Goal: Contribute content: Contribute content

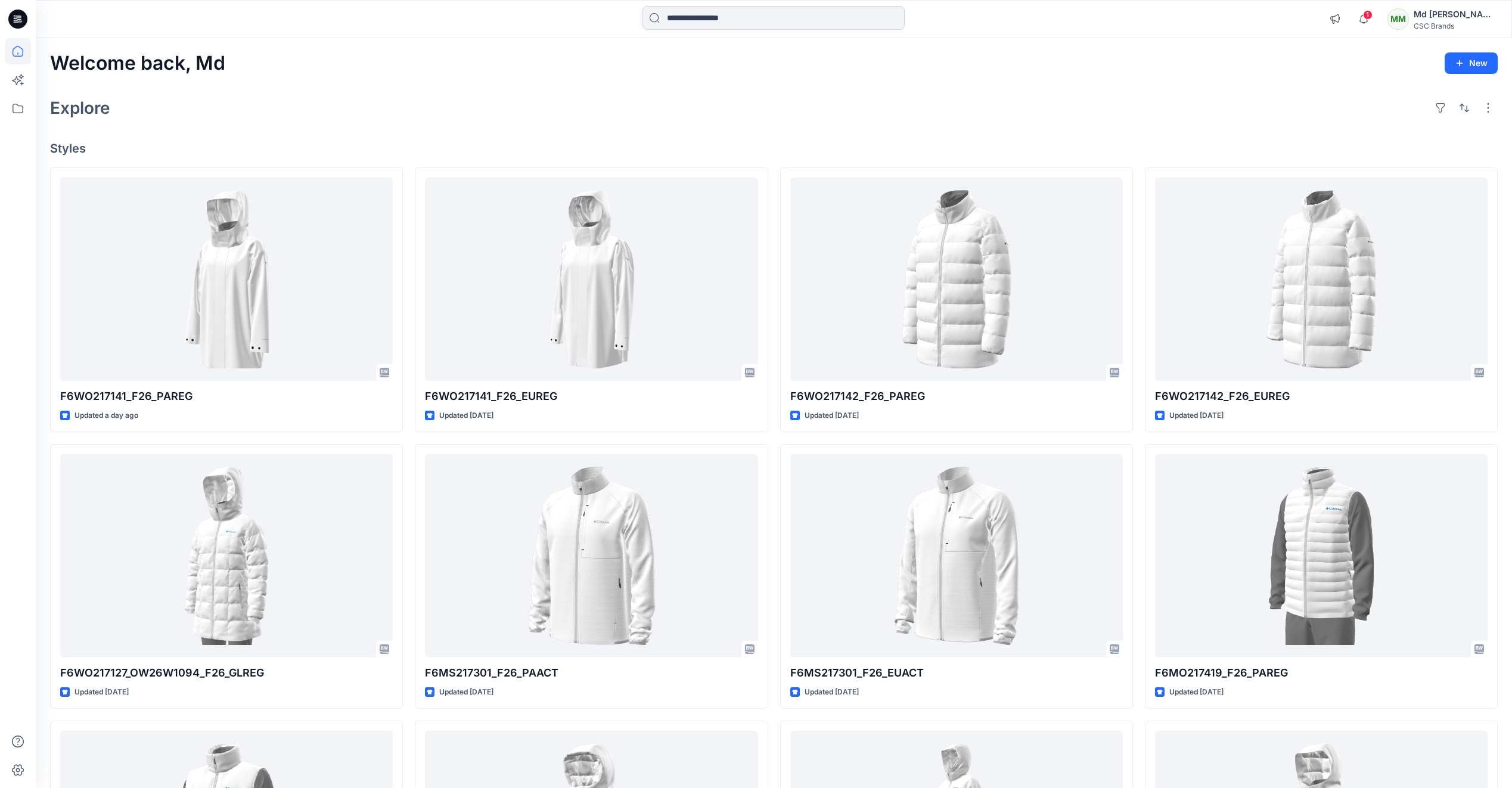
click at [701, 18] on input at bounding box center [773, 18] width 262 height 24
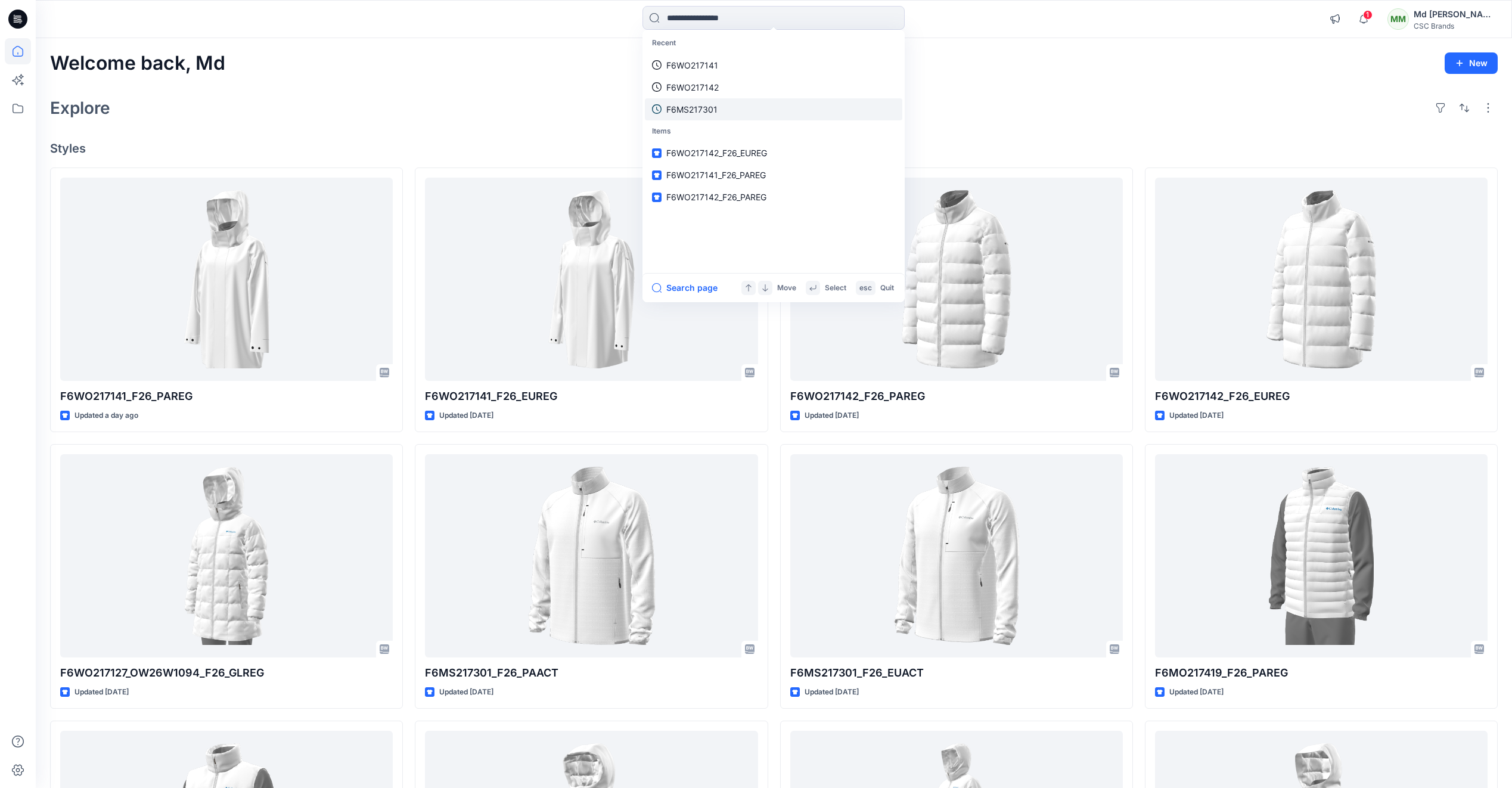
click at [703, 115] on p "F6MS217301" at bounding box center [691, 109] width 52 height 13
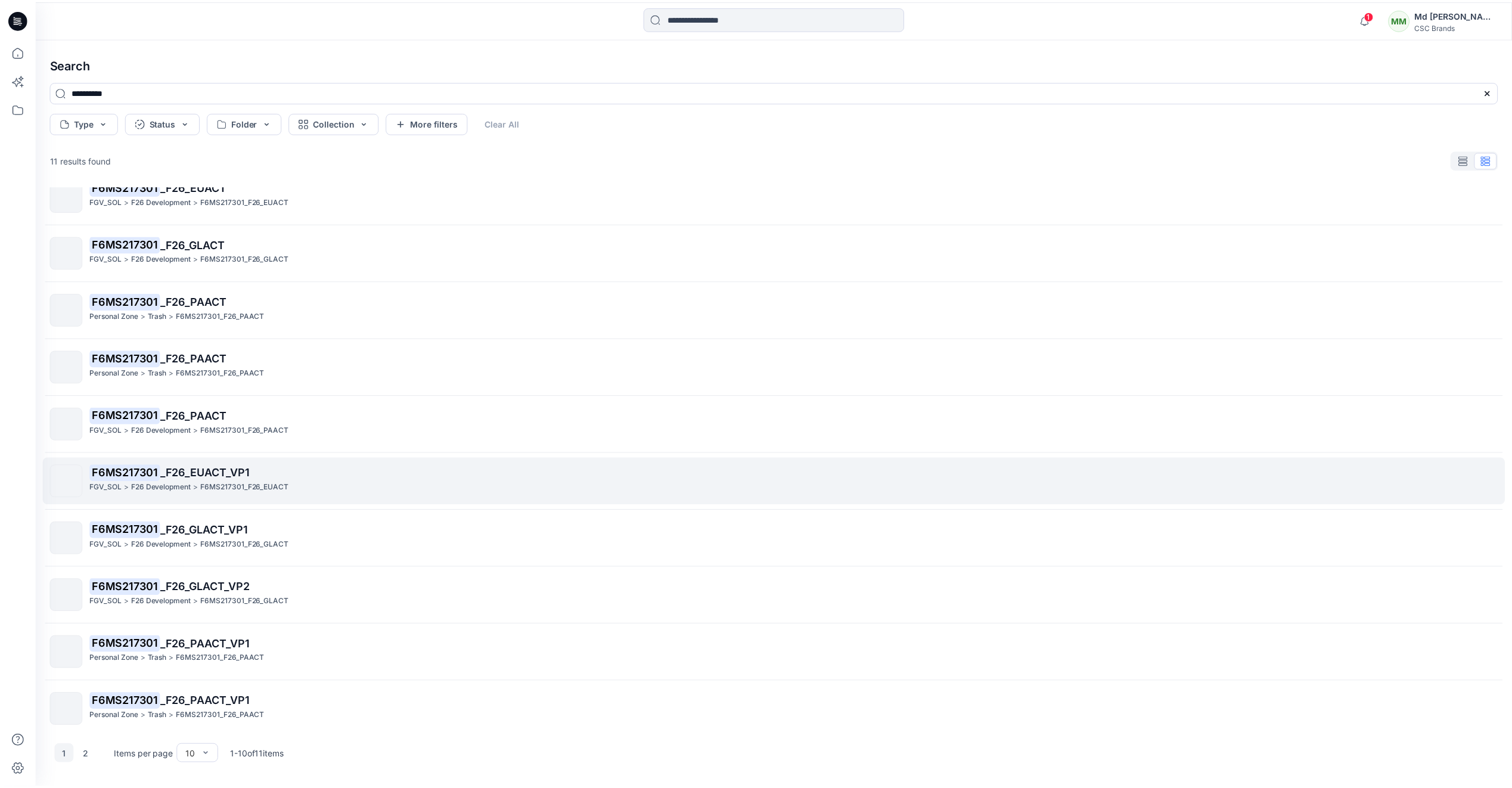
scroll to position [27, 0]
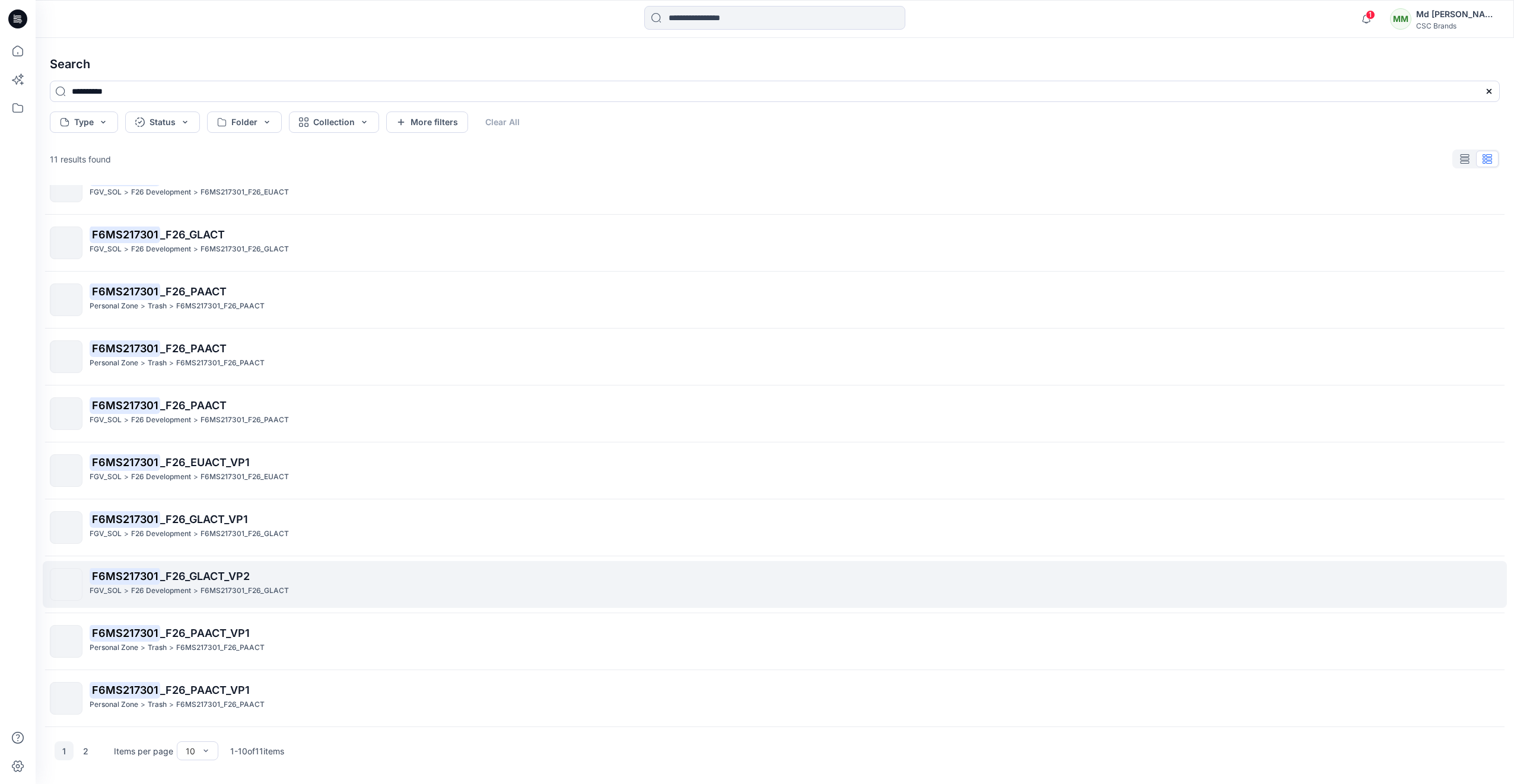
click at [230, 590] on p "F6MS217301_F26_GLACT" at bounding box center [244, 591] width 89 height 13
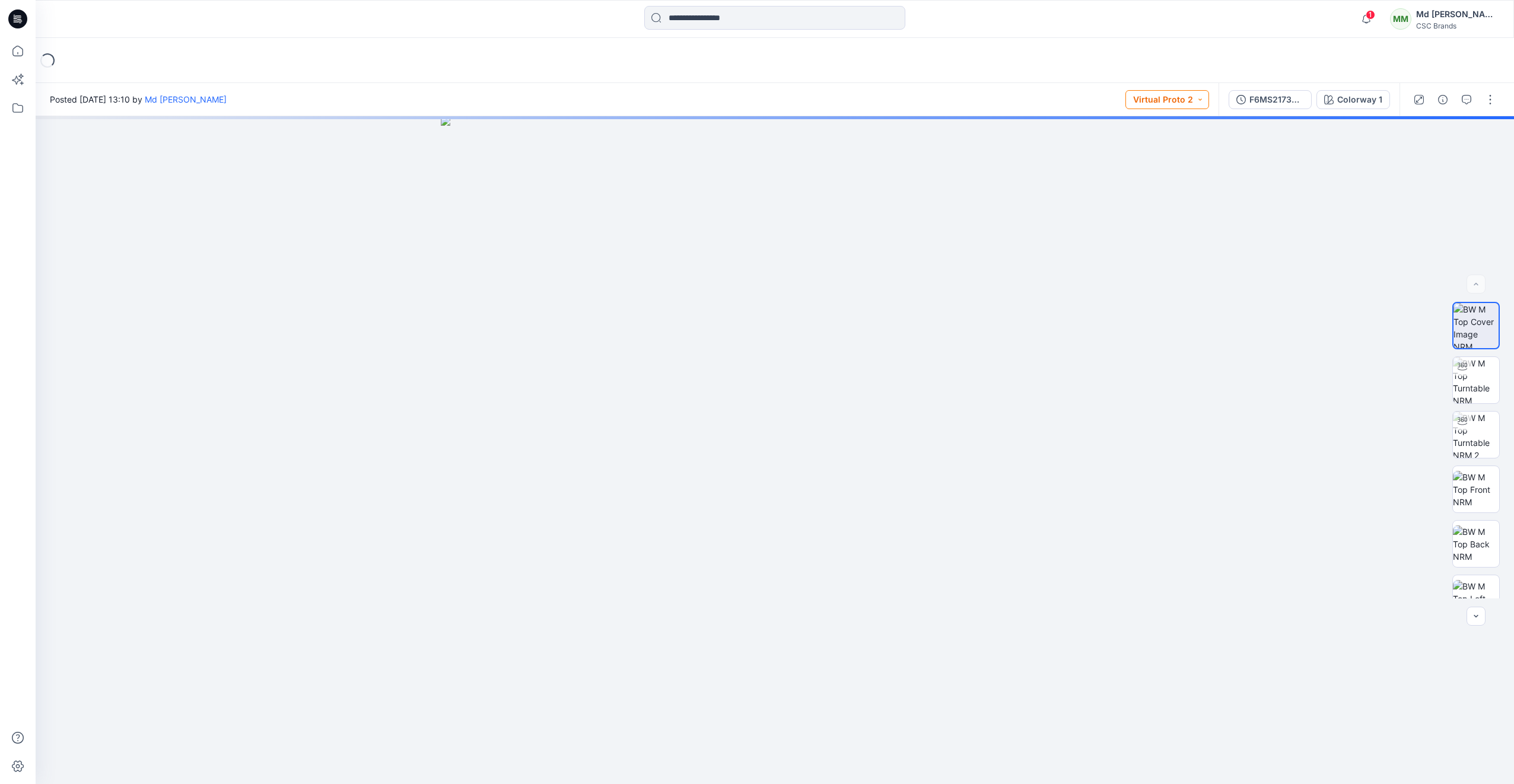
click at [1200, 101] on button "Virtual Proto 2" at bounding box center [1167, 99] width 84 height 19
click at [1305, 212] on div at bounding box center [774, 450] width 1478 height 668
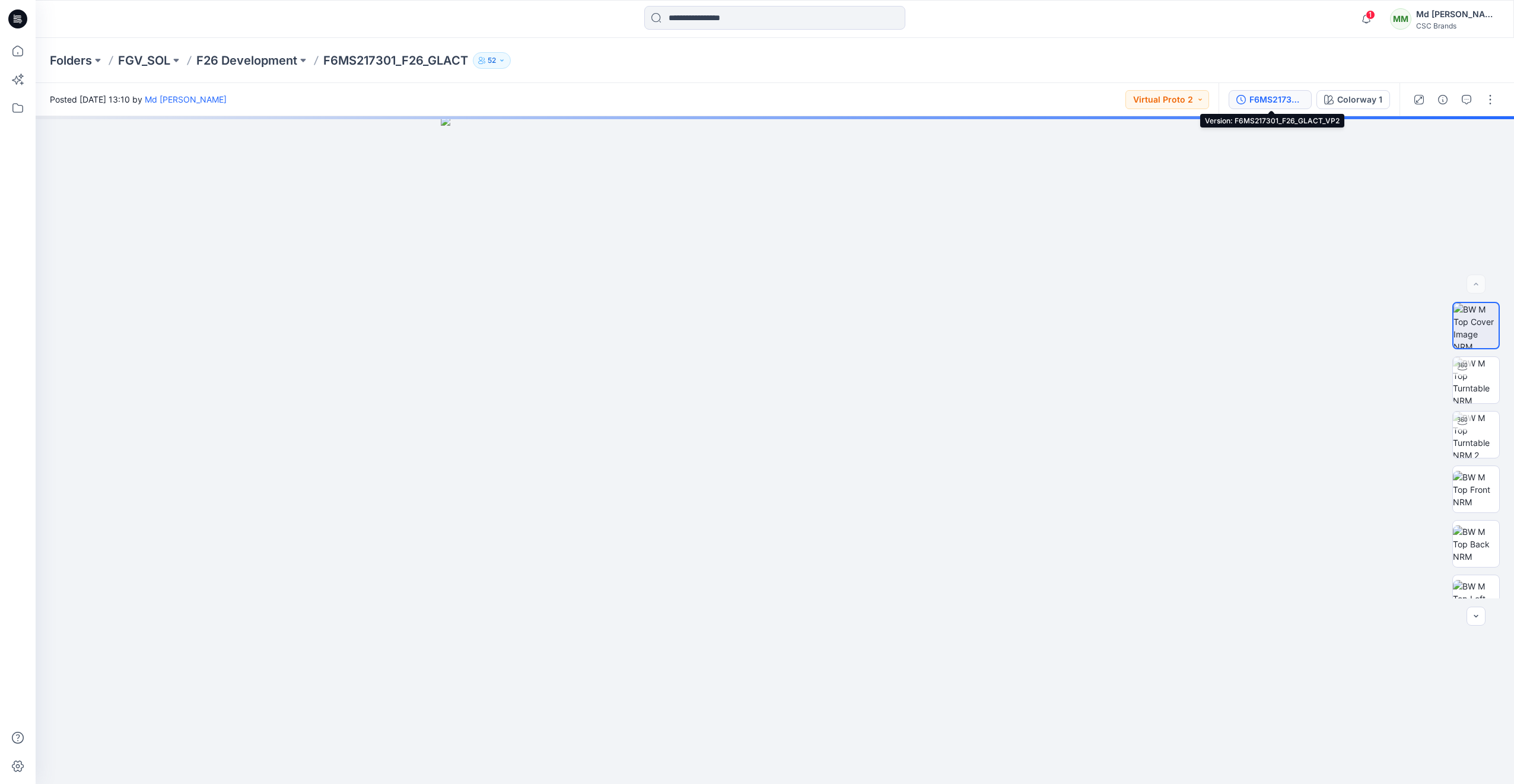
click at [1307, 97] on button "F6MS217301_F26_GLACT_VP2" at bounding box center [1270, 99] width 83 height 19
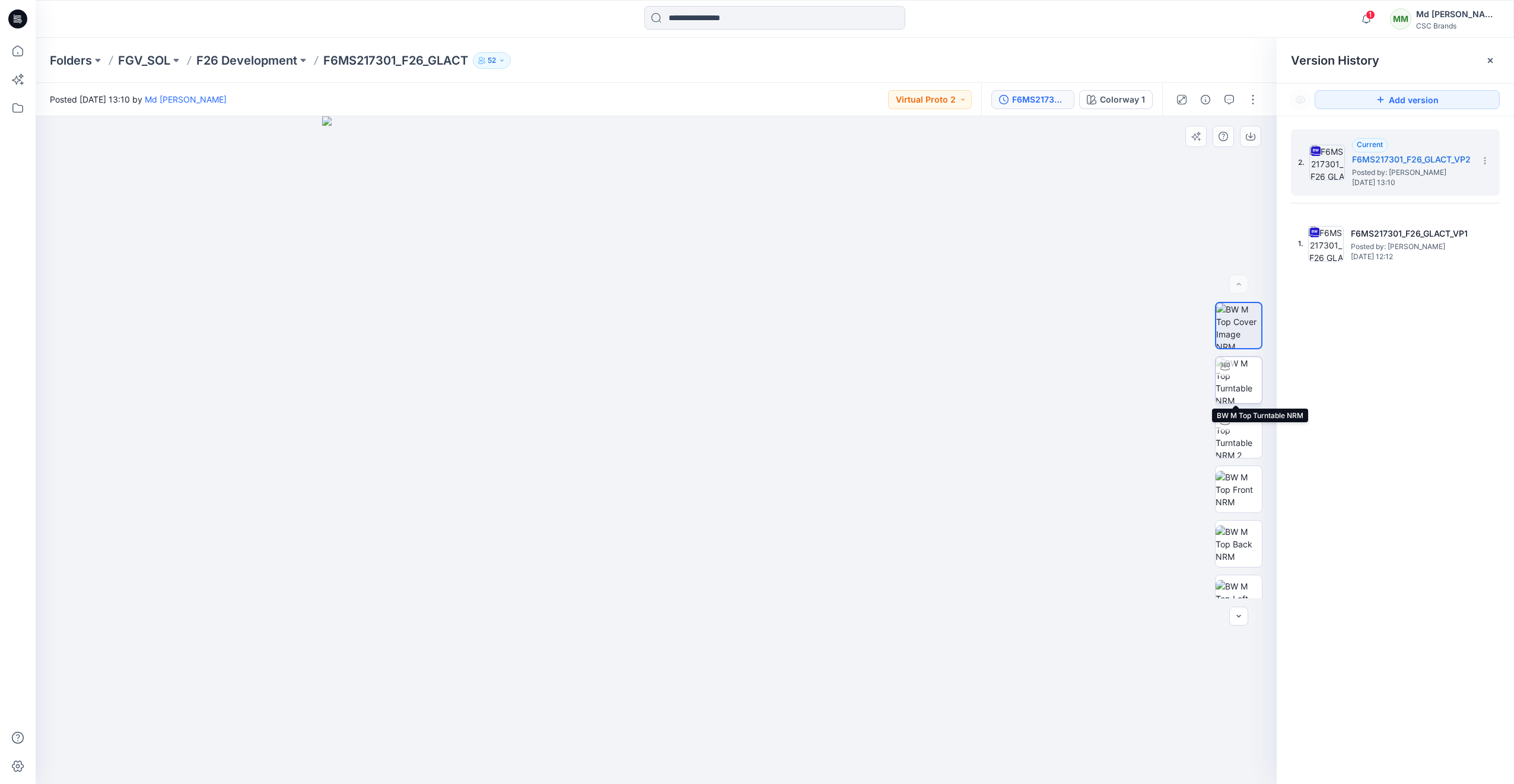
click at [1252, 368] on img at bounding box center [1238, 380] width 46 height 46
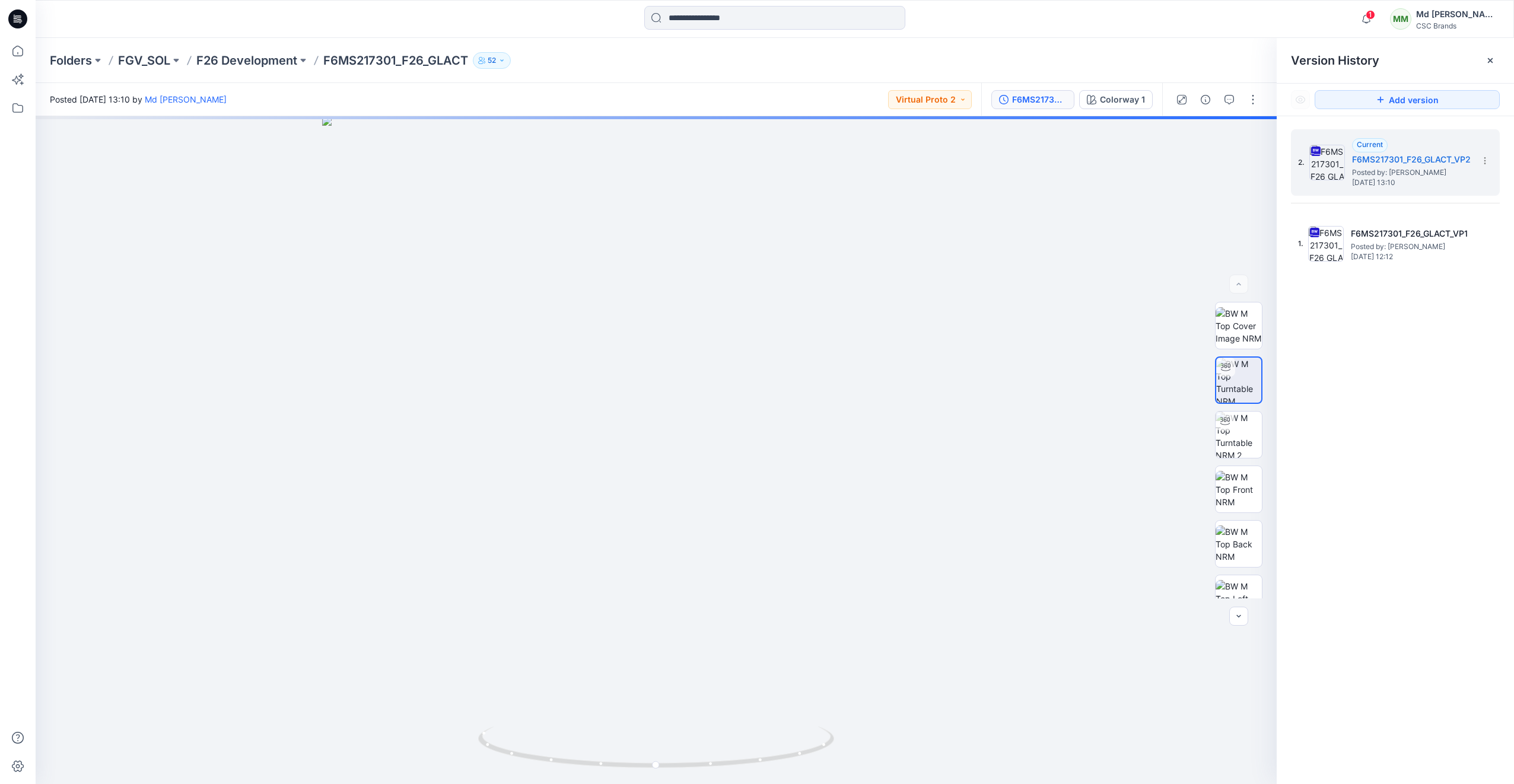
click at [22, 12] on icon at bounding box center [17, 19] width 19 height 19
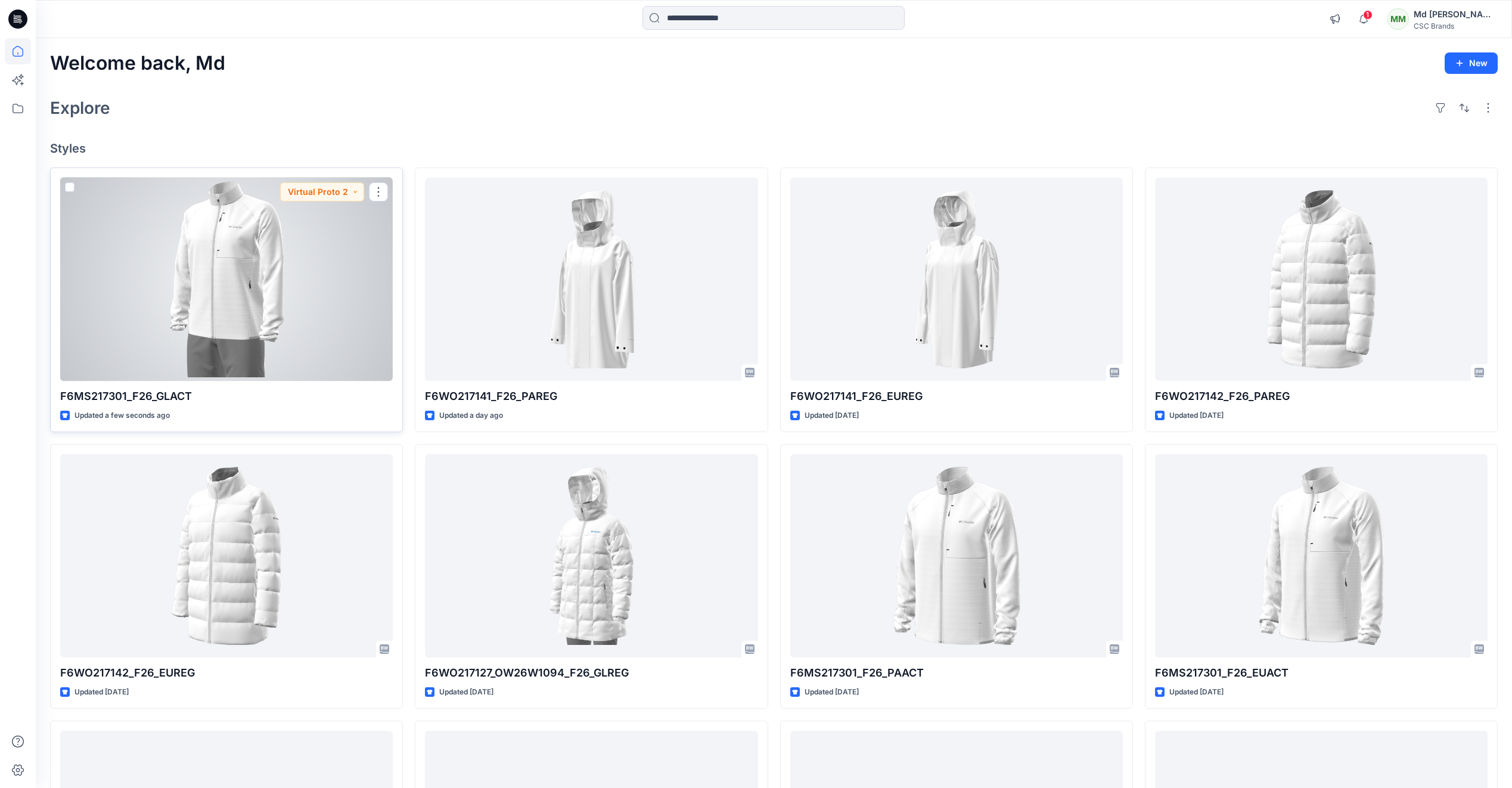
click at [262, 291] on div at bounding box center [226, 279] width 333 height 203
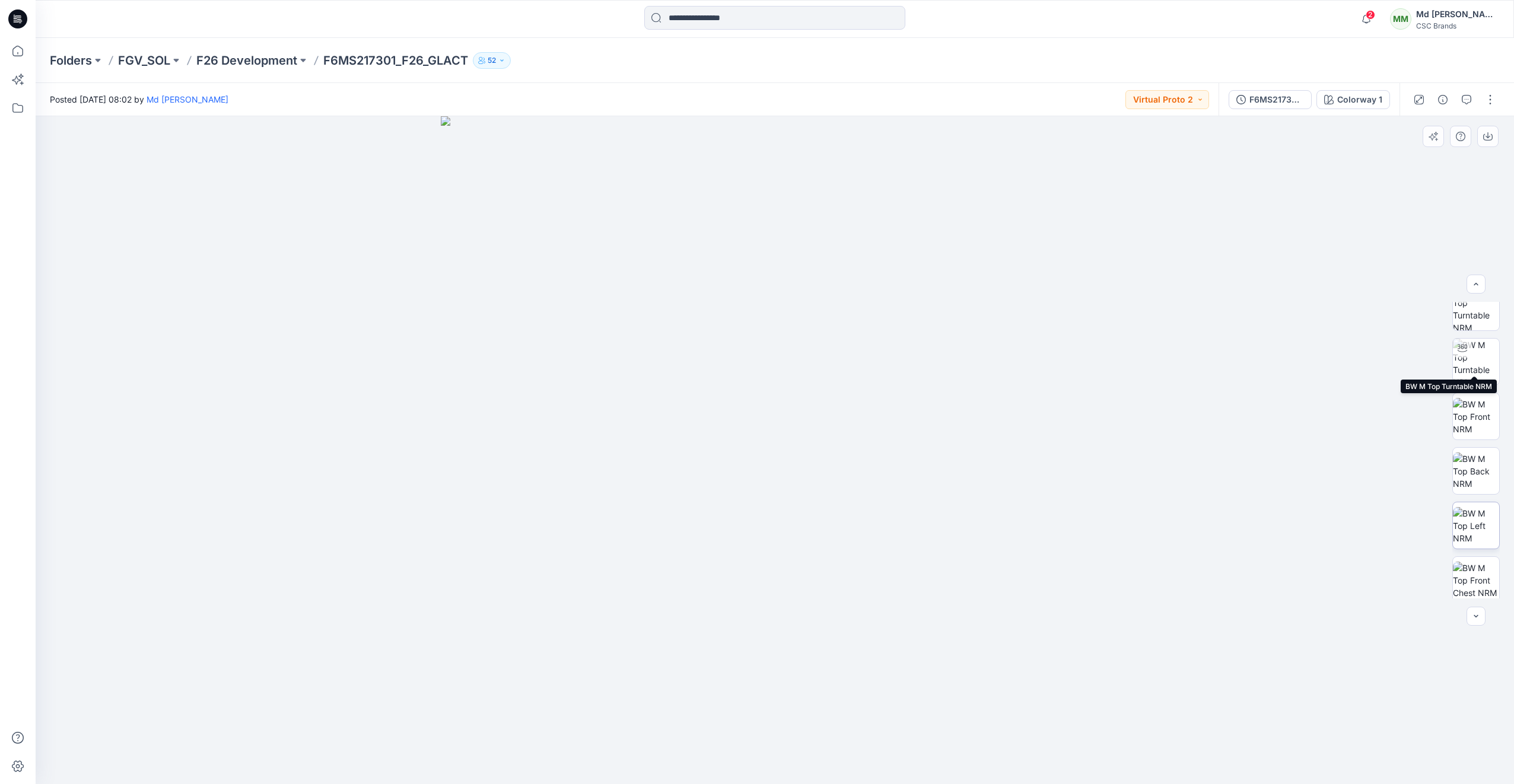
scroll to position [133, 0]
click at [1282, 93] on div "F6MS217301_F26_GLACT_VP3" at bounding box center [1276, 100] width 54 height 13
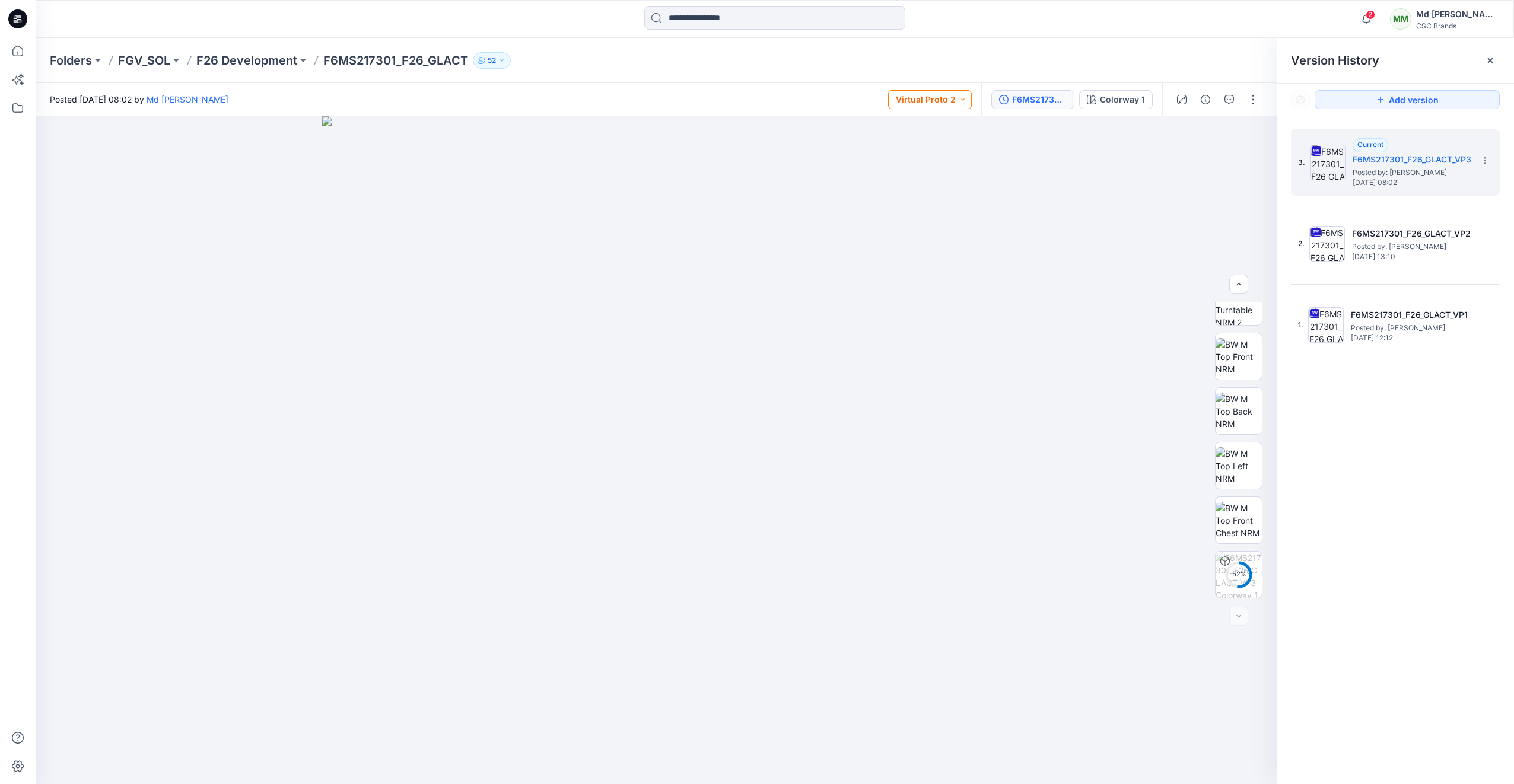
click at [963, 104] on button "Virtual Proto 2" at bounding box center [930, 99] width 84 height 19
click at [920, 206] on p "Virtual Proto 3" at bounding box center [917, 207] width 55 height 16
click at [1243, 400] on img at bounding box center [1238, 380] width 46 height 46
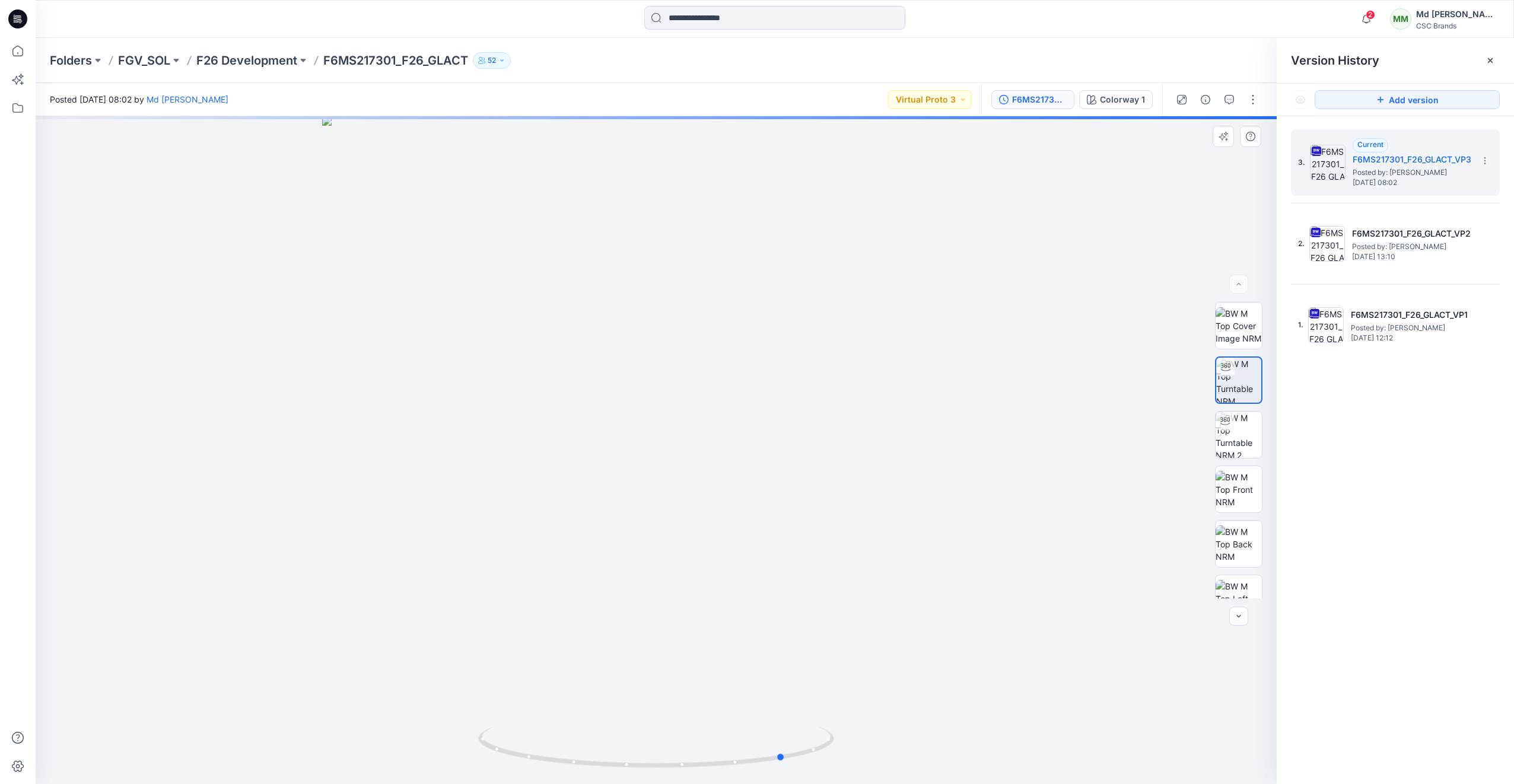
drag, startPoint x: 771, startPoint y: 756, endPoint x: 903, endPoint y: 722, distance: 136.3
click at [903, 722] on div at bounding box center [656, 450] width 1241 height 668
click at [1249, 101] on button "button" at bounding box center [1252, 99] width 19 height 19
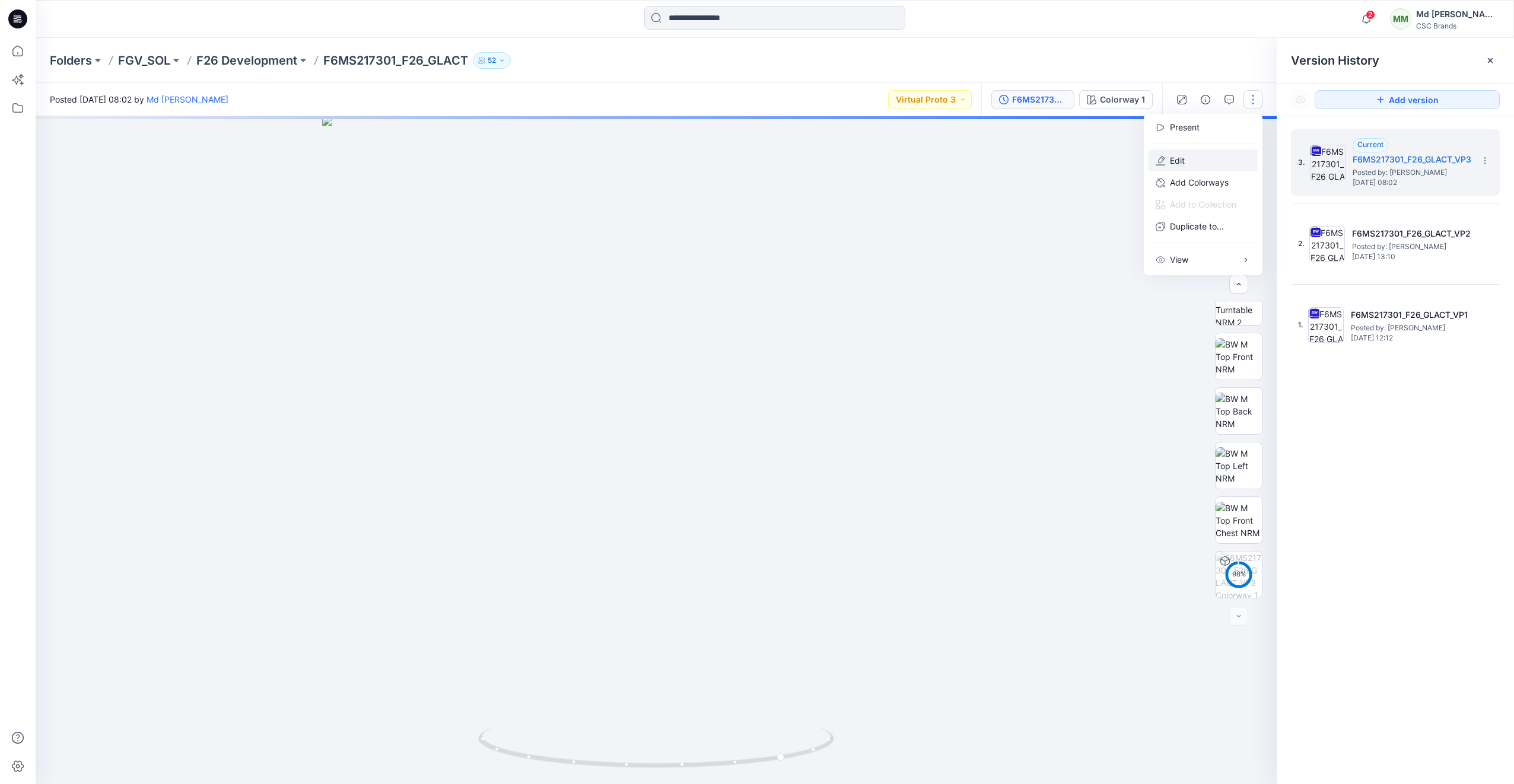
click at [1217, 159] on button "Edit" at bounding box center [1203, 160] width 109 height 22
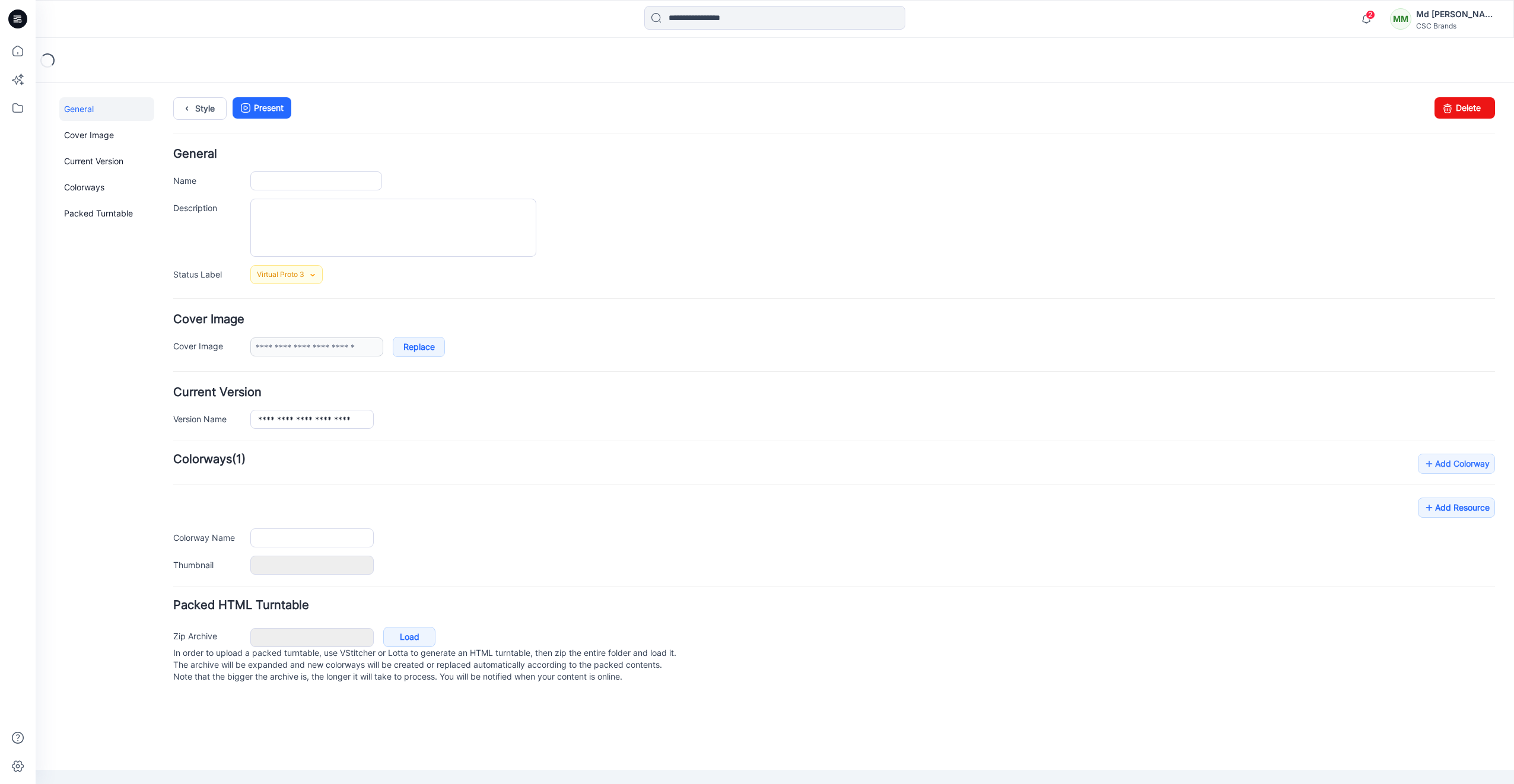
type input "**********"
type textarea "**********"
type input "**********"
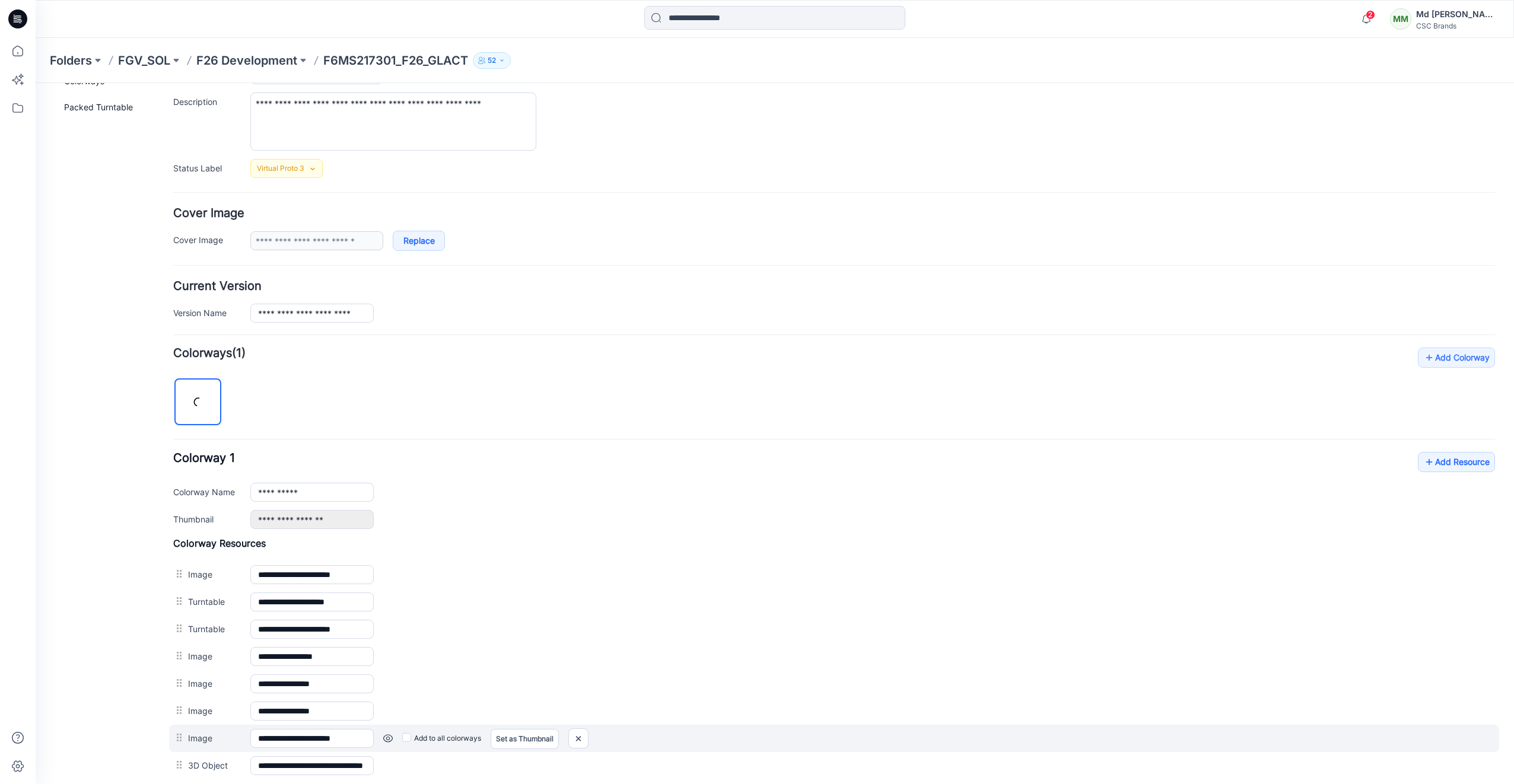
scroll to position [237, 0]
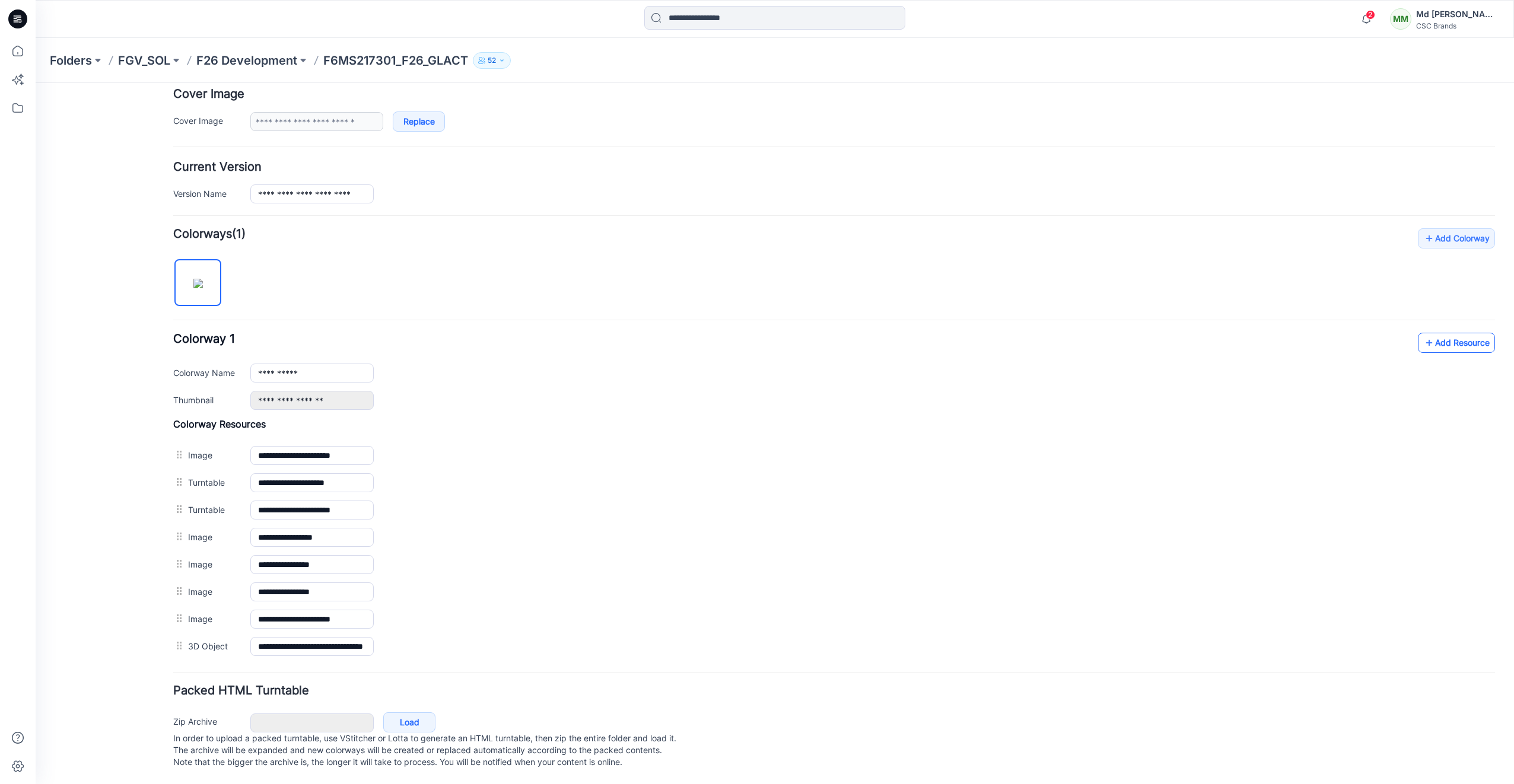
click at [1474, 333] on link "Add Resource" at bounding box center [1456, 343] width 77 height 20
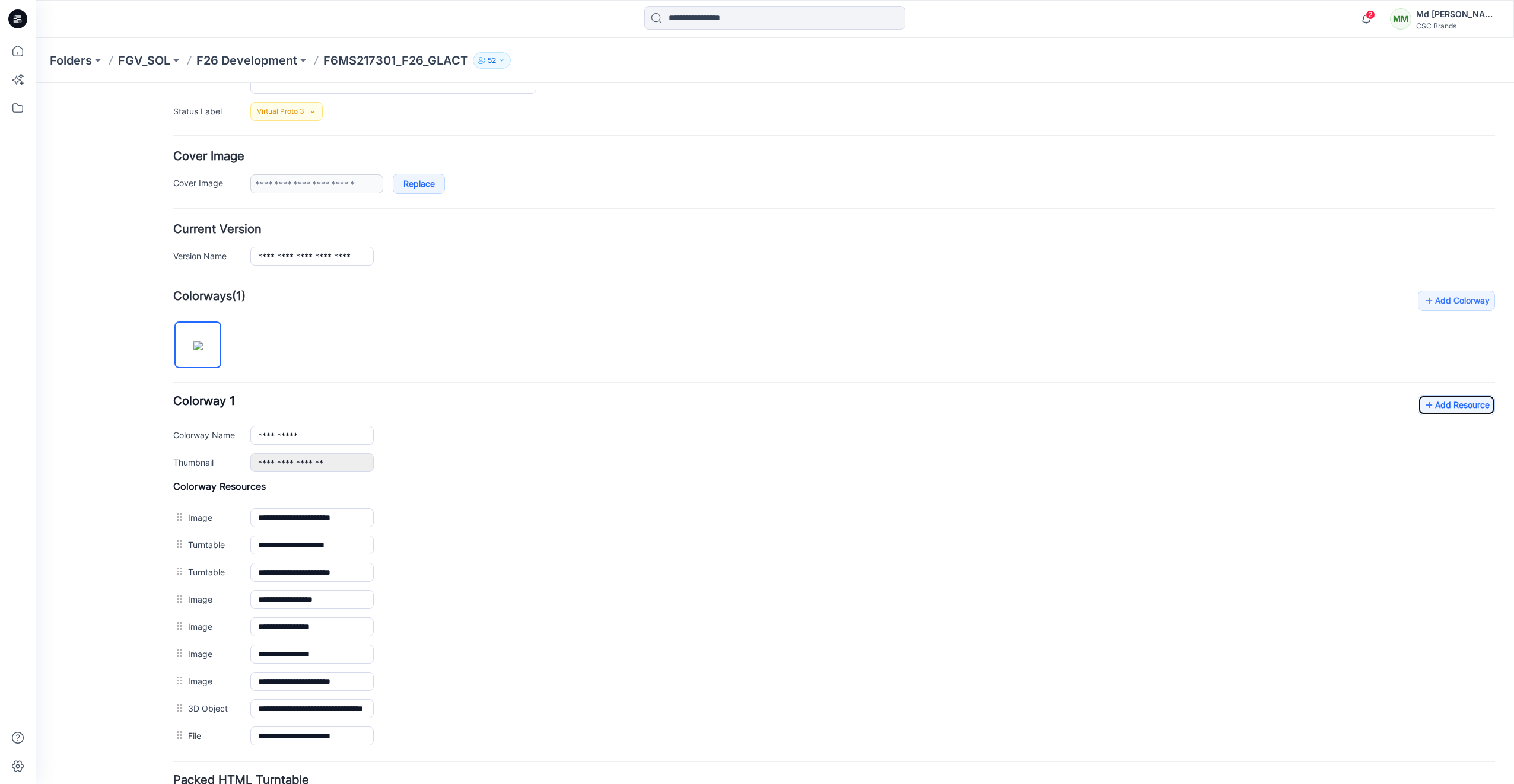
scroll to position [0, 0]
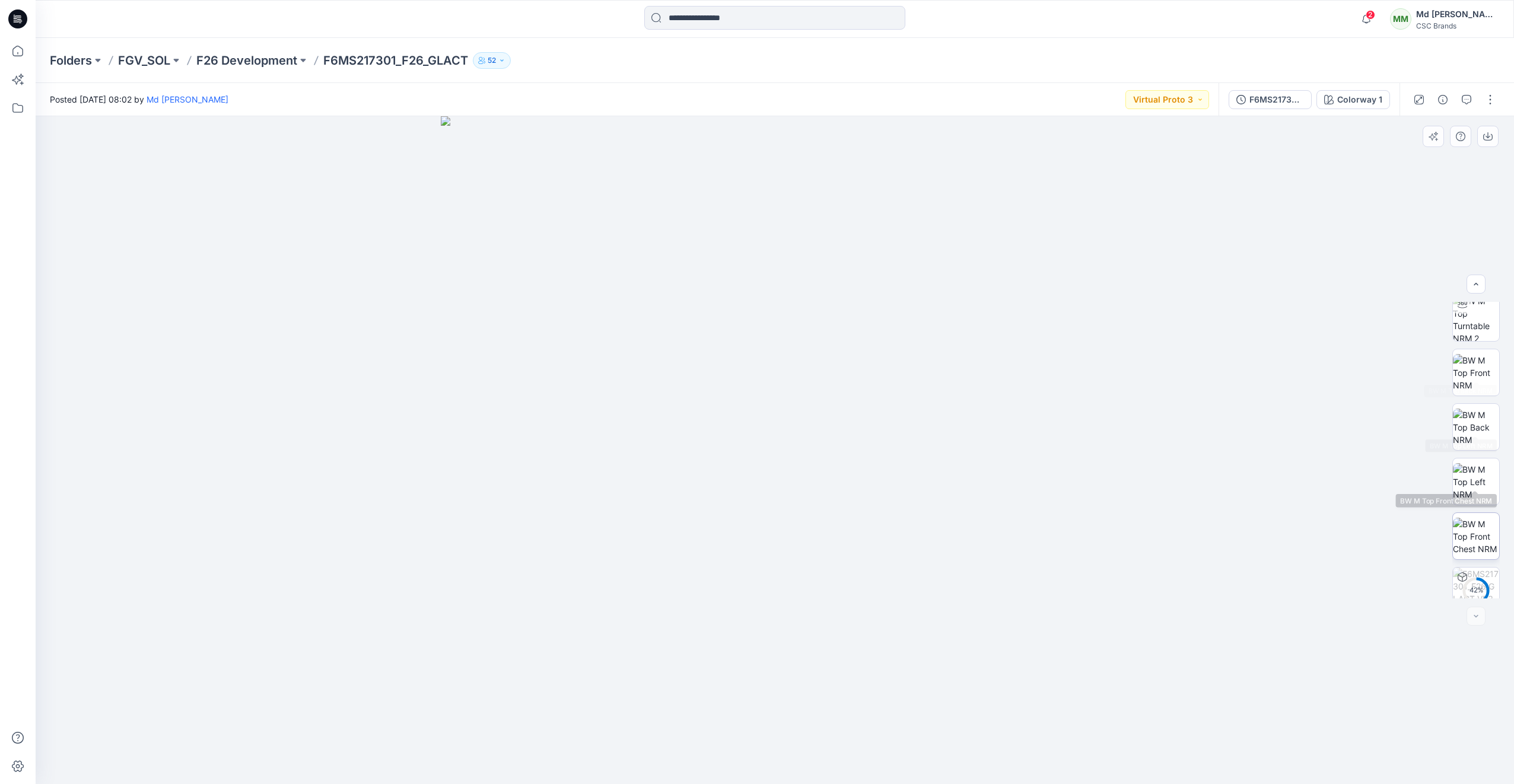
scroll to position [188, 0]
click at [1377, 15] on icon "button" at bounding box center [1366, 19] width 22 height 24
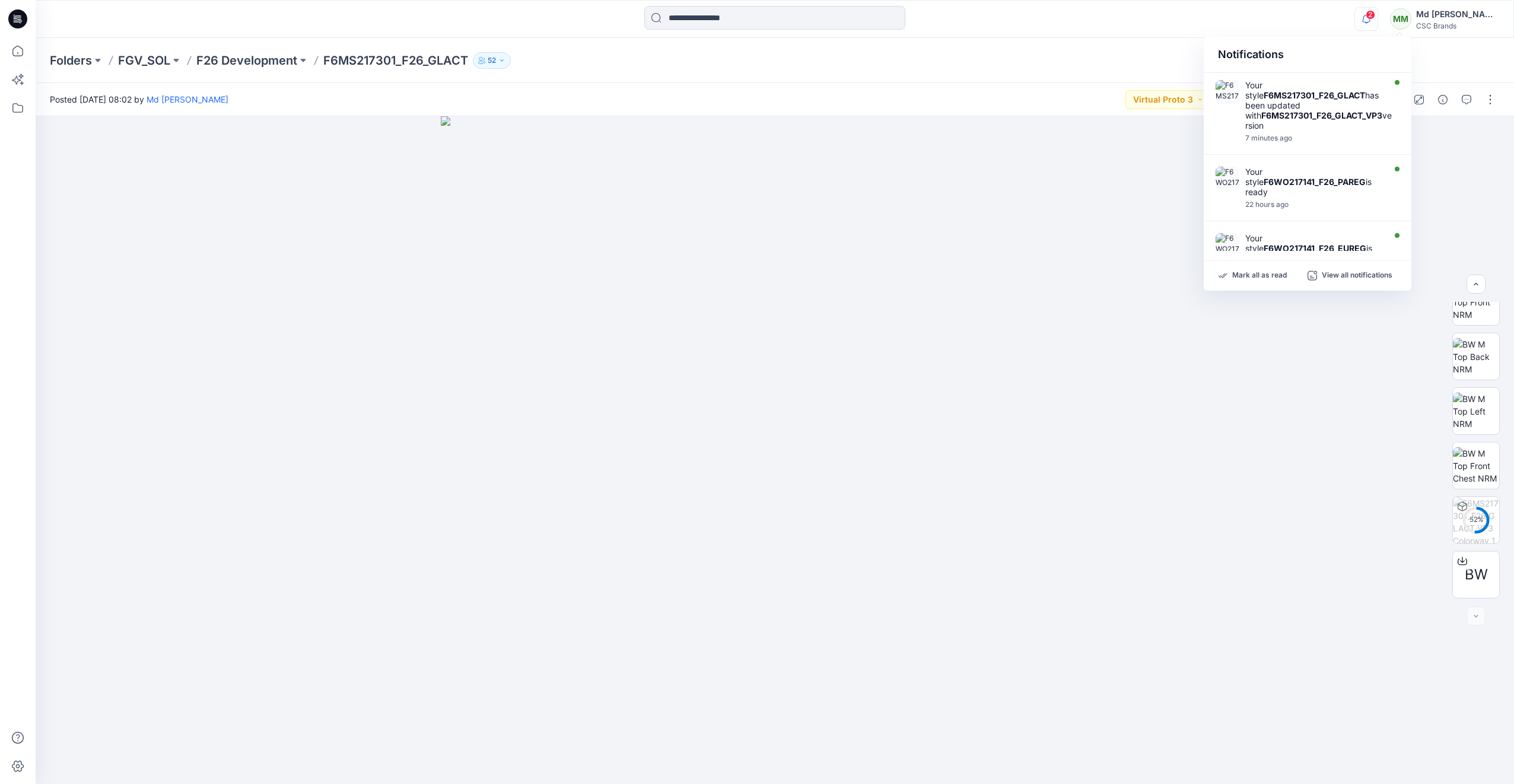
click at [1326, 15] on div "2 Notifications Your style F6MS217301_F26_GLACT has been updated with F6MS21730…" at bounding box center [774, 19] width 1478 height 26
